Goal: Book appointment/travel/reservation

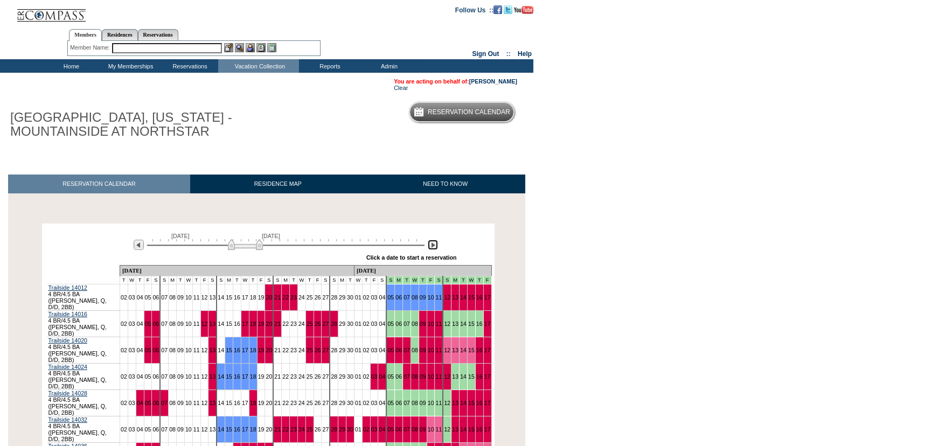
click at [429, 246] on img at bounding box center [433, 245] width 10 height 10
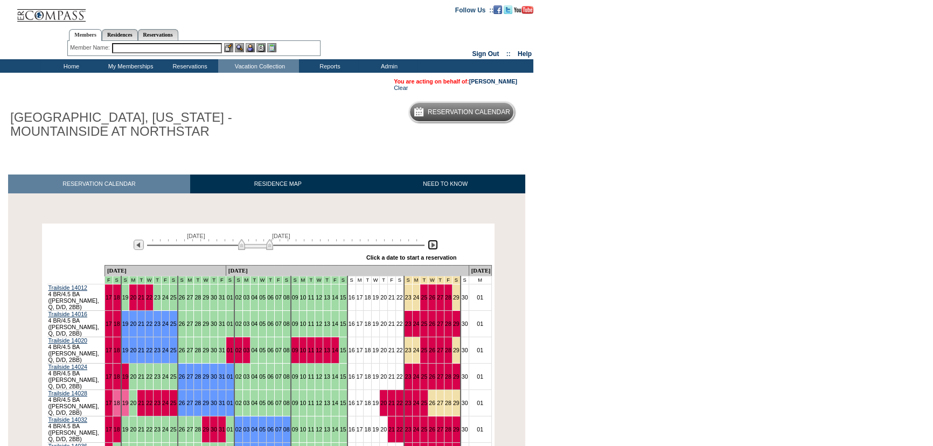
click at [429, 246] on img at bounding box center [433, 245] width 10 height 10
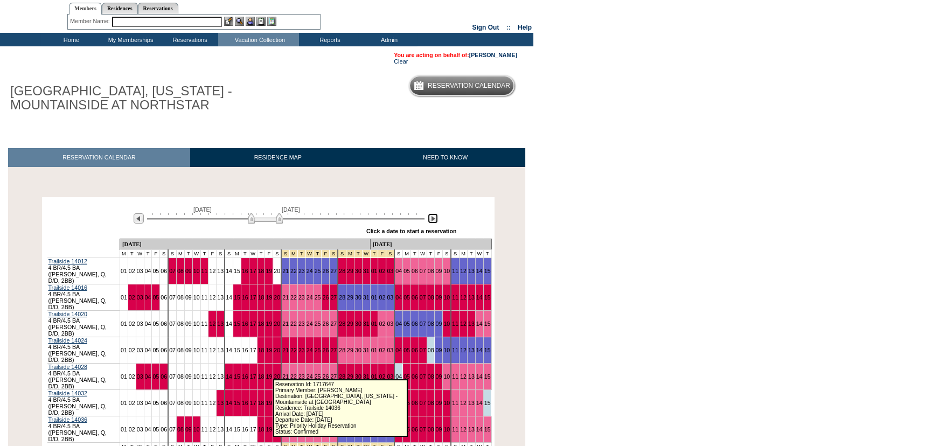
scroll to position [48, 0]
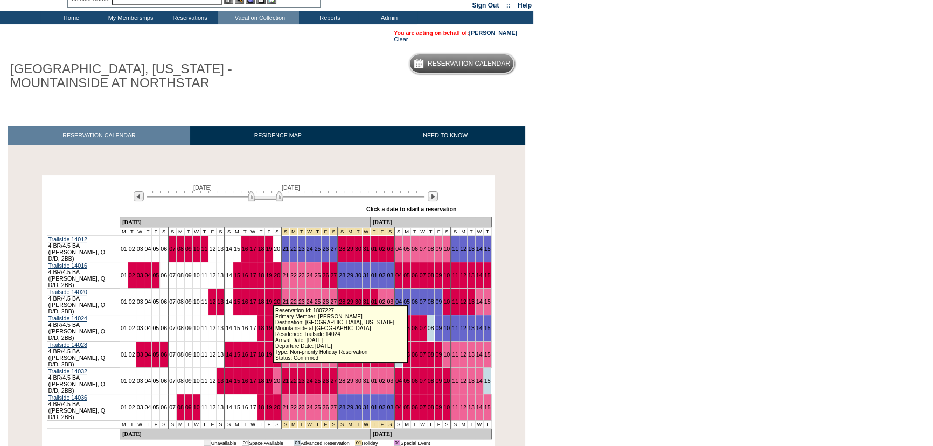
click at [282, 325] on link "21" at bounding box center [285, 328] width 6 height 6
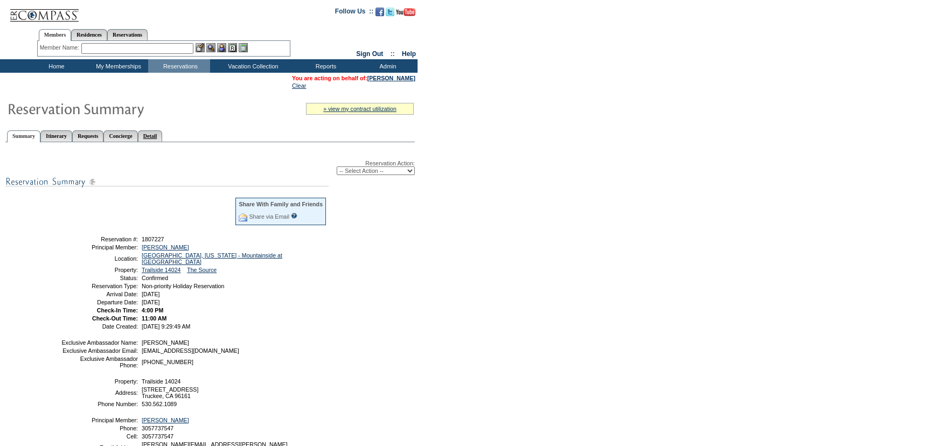
click at [163, 131] on link "Detail" at bounding box center [150, 135] width 25 height 11
